Goal: Navigation & Orientation: Find specific page/section

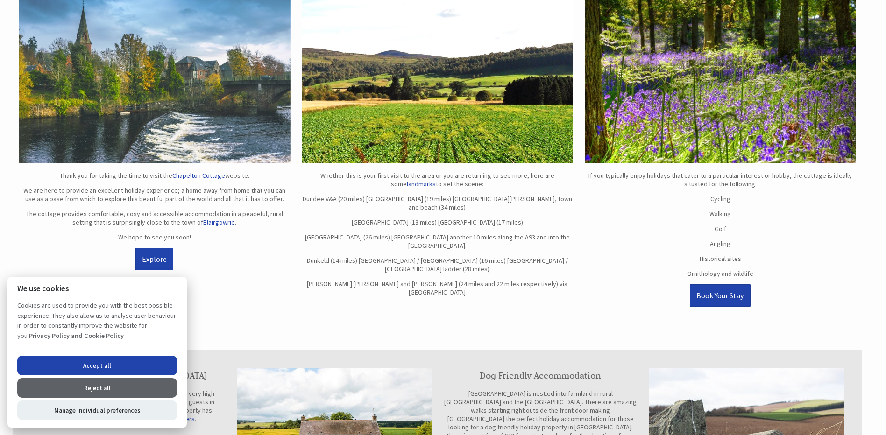
scroll to position [467, 0]
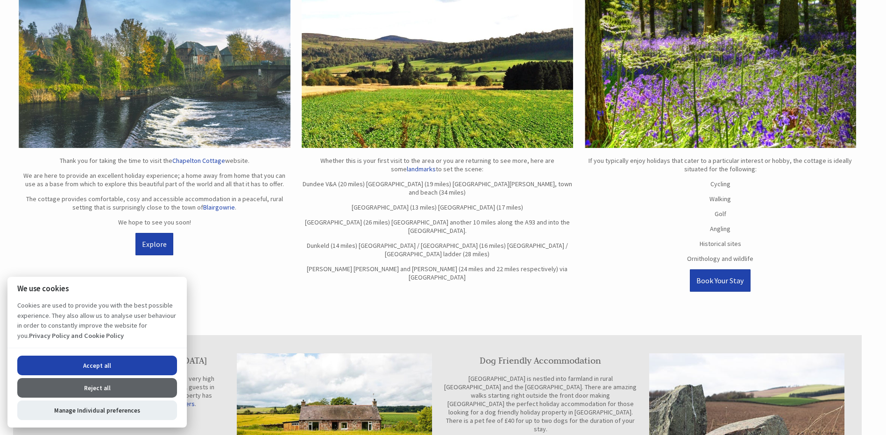
click at [132, 365] on button "Accept all" at bounding box center [97, 366] width 160 height 20
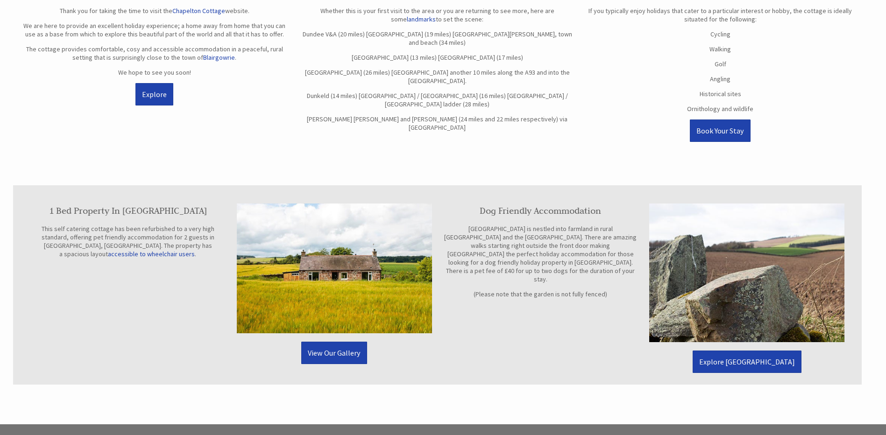
scroll to position [617, 0]
click at [352, 353] on link "View Our Gallery" at bounding box center [334, 352] width 66 height 22
